Goal: Task Accomplishment & Management: Complete application form

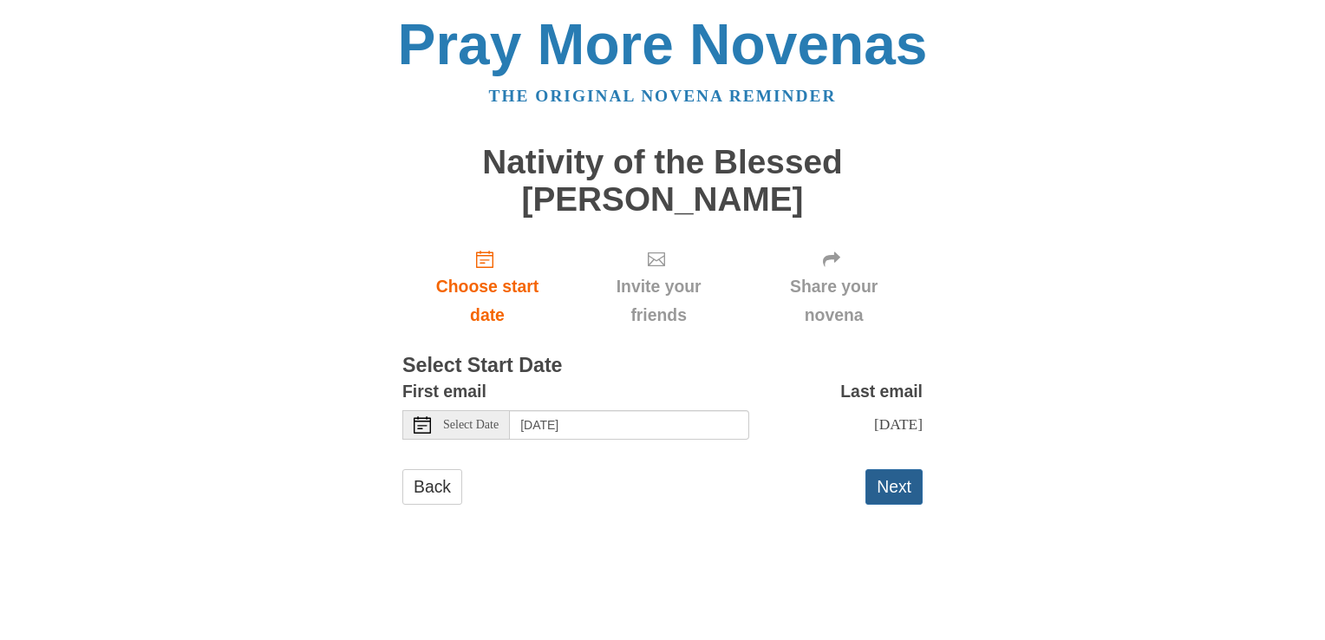
click at [893, 486] on button "Next" at bounding box center [893, 487] width 57 height 36
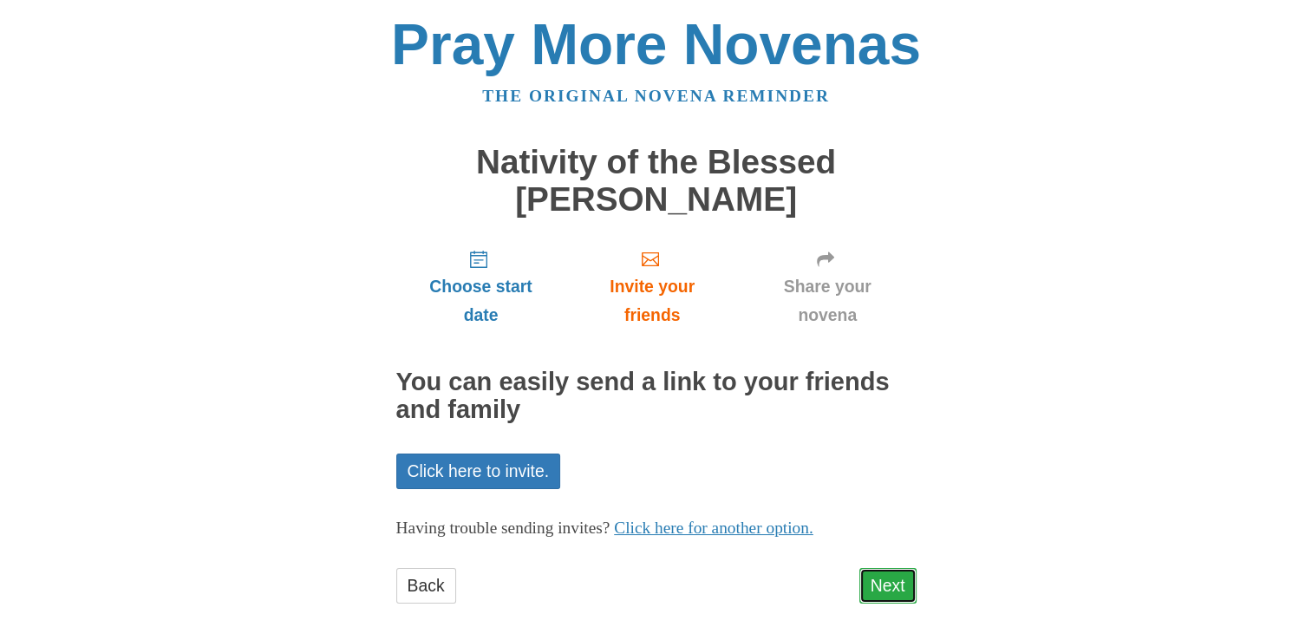
click at [886, 597] on link "Next" at bounding box center [887, 586] width 57 height 36
